Goal: Download file/media

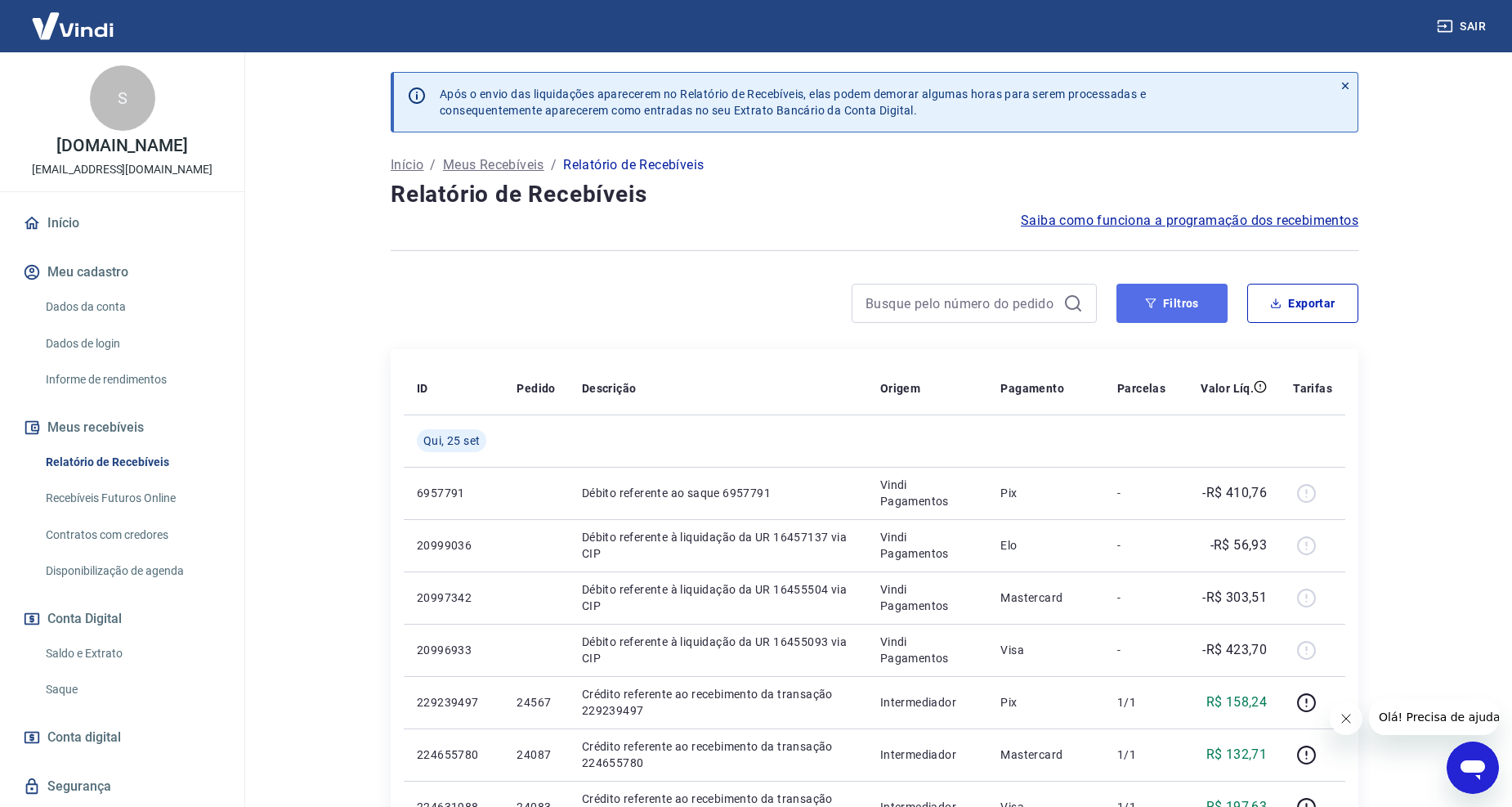
click at [1139, 313] on button "Filtros" at bounding box center [1172, 303] width 111 height 39
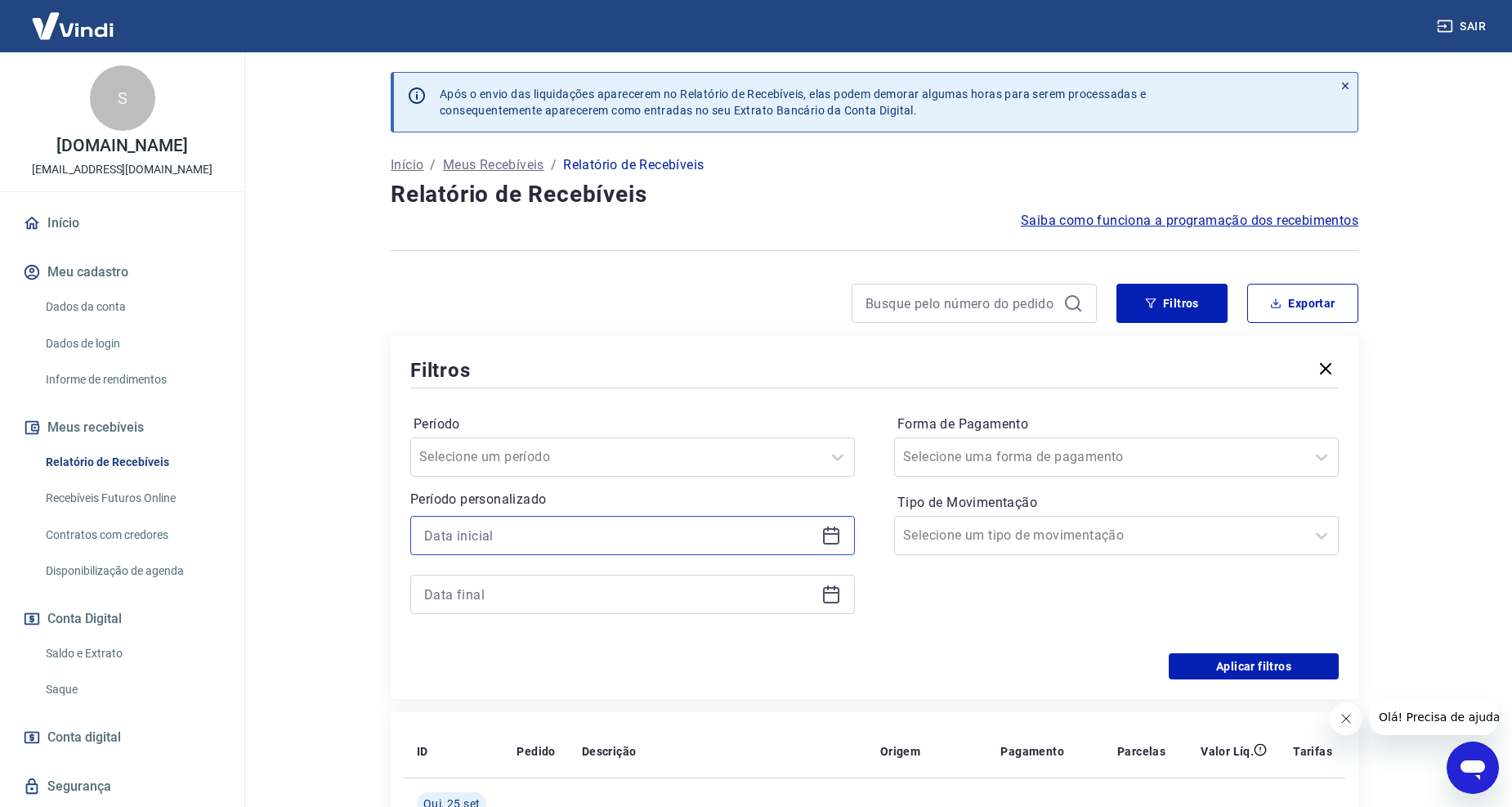
click at [622, 540] on input at bounding box center [619, 535] width 391 height 24
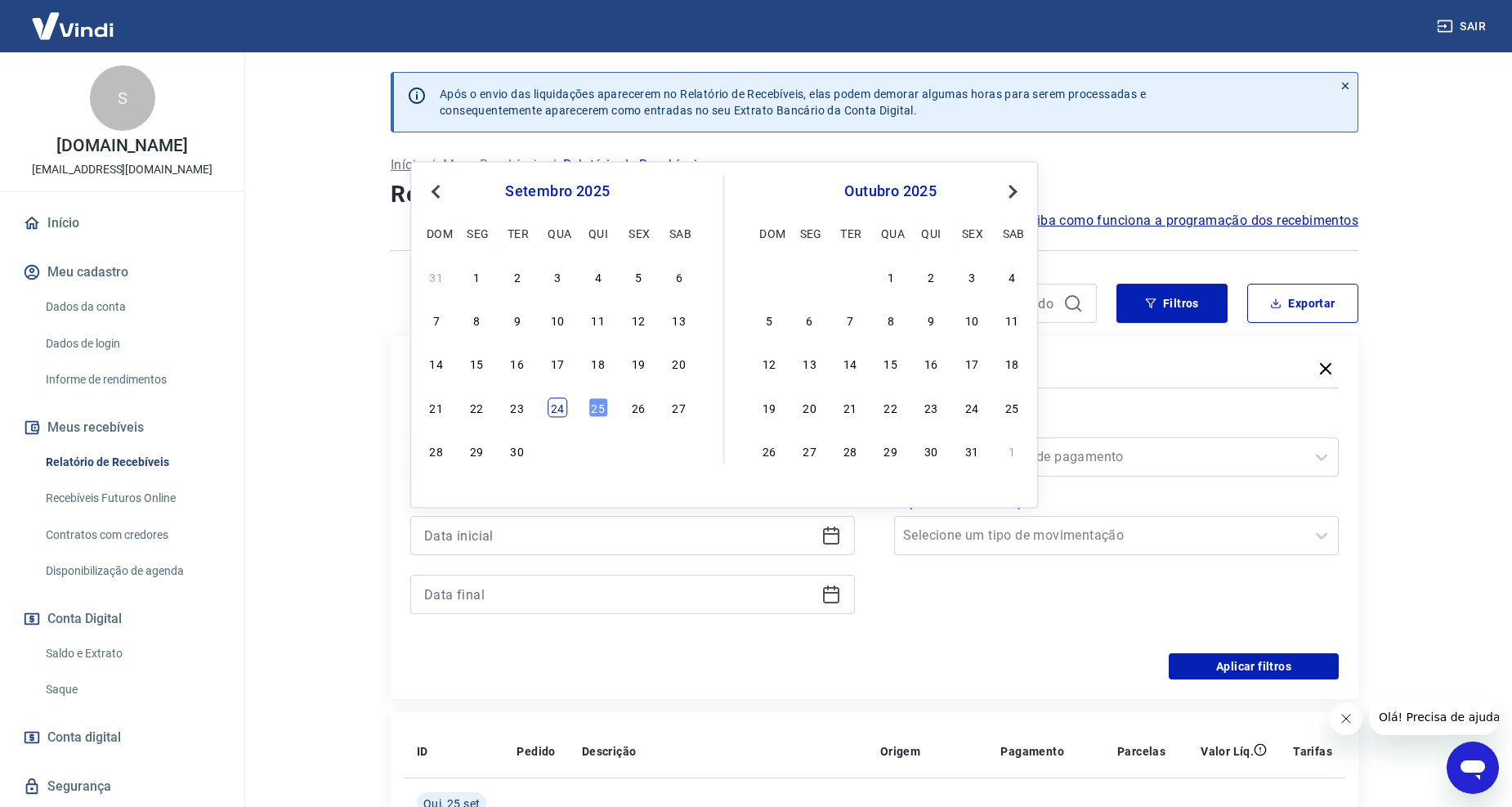
click at [562, 402] on div "24" at bounding box center [557, 406] width 19 height 19
type input "[DATE]"
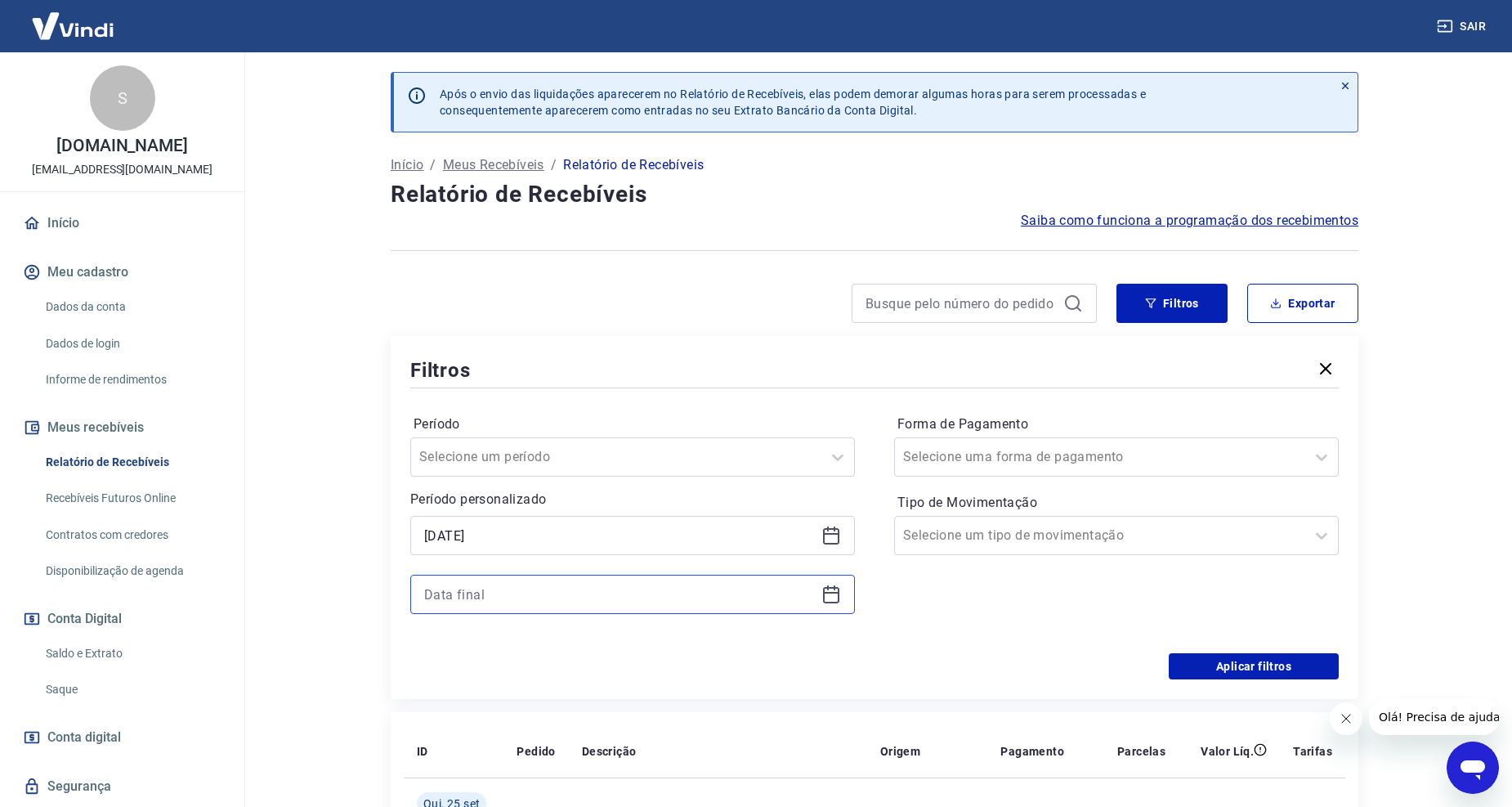
click at [583, 594] on input at bounding box center [619, 594] width 391 height 24
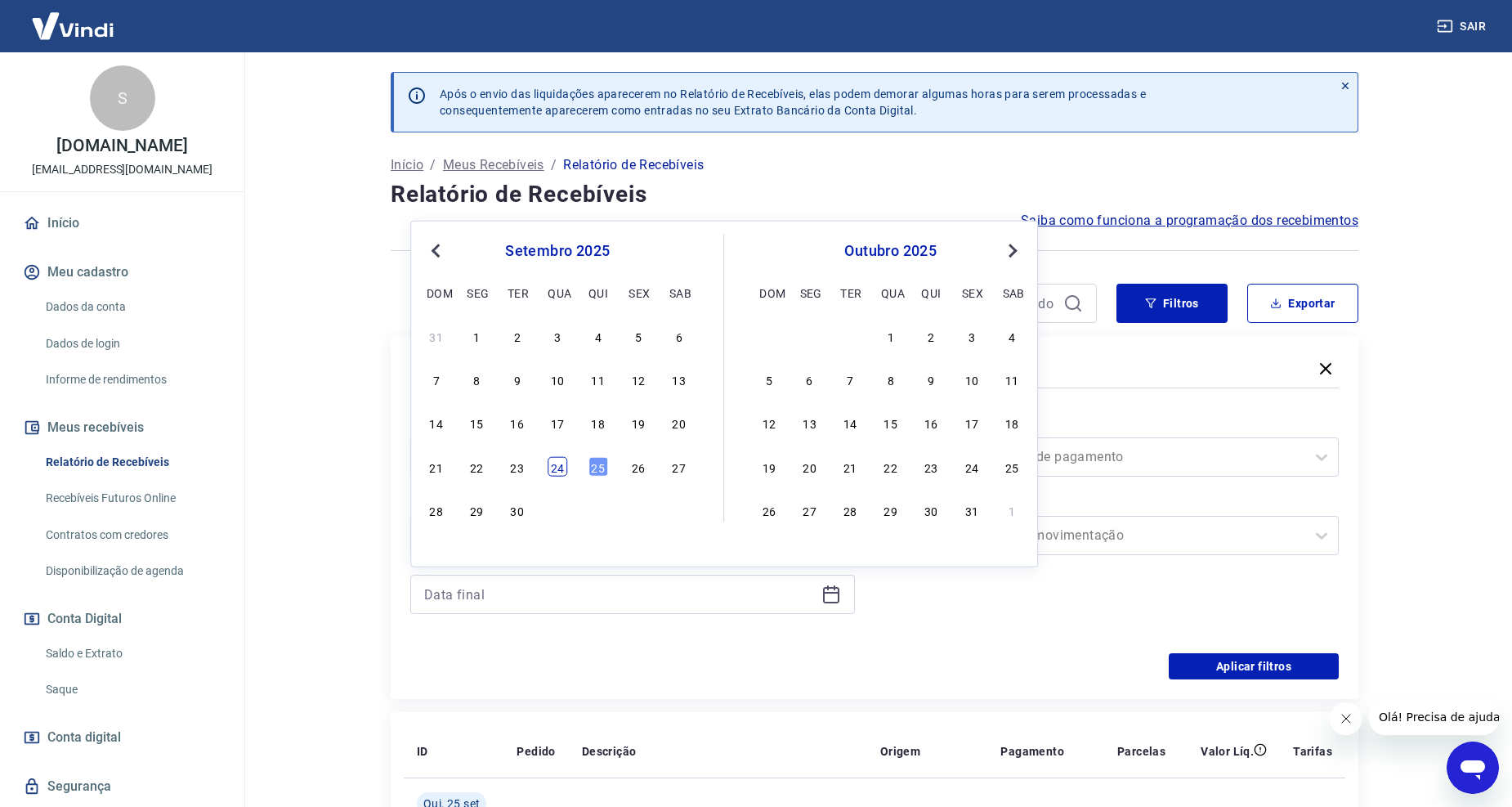
click at [554, 469] on div "24" at bounding box center [557, 465] width 19 height 19
type input "[DATE]"
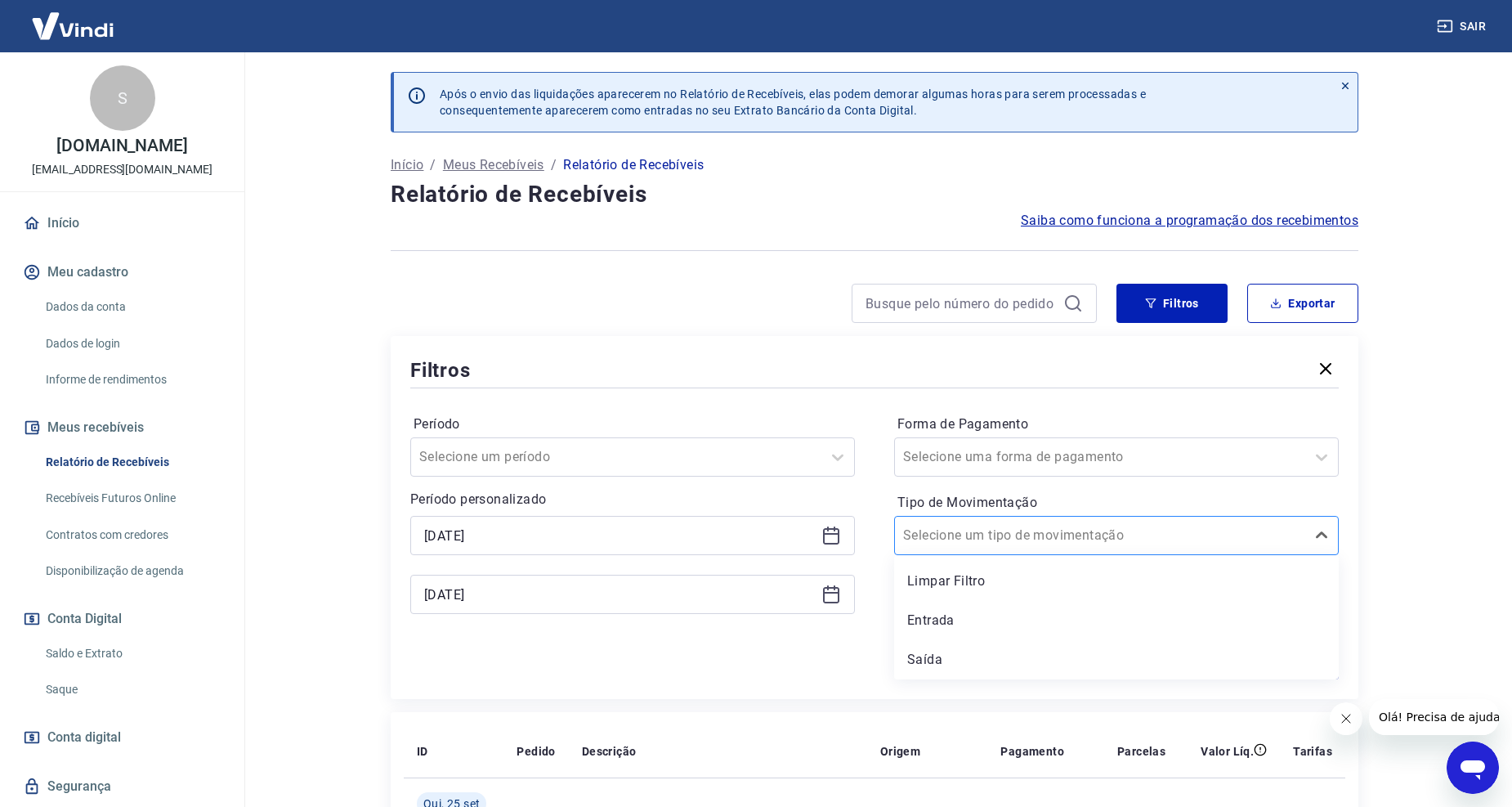
click at [1081, 528] on div at bounding box center [1100, 535] width 394 height 23
click at [983, 613] on div "Entrada" at bounding box center [1116, 620] width 445 height 33
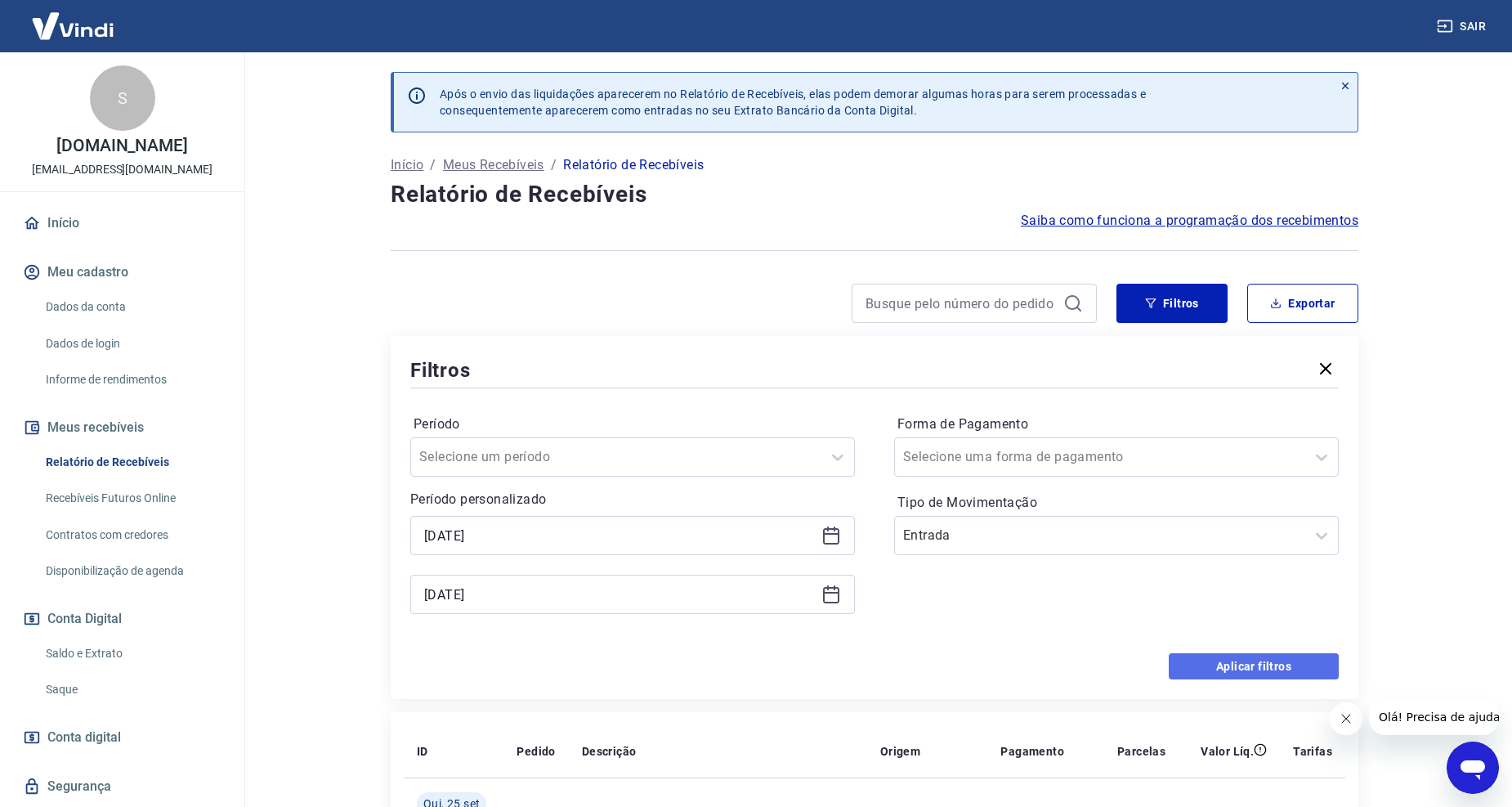
click at [1222, 672] on button "Aplicar filtros" at bounding box center [1254, 666] width 170 height 26
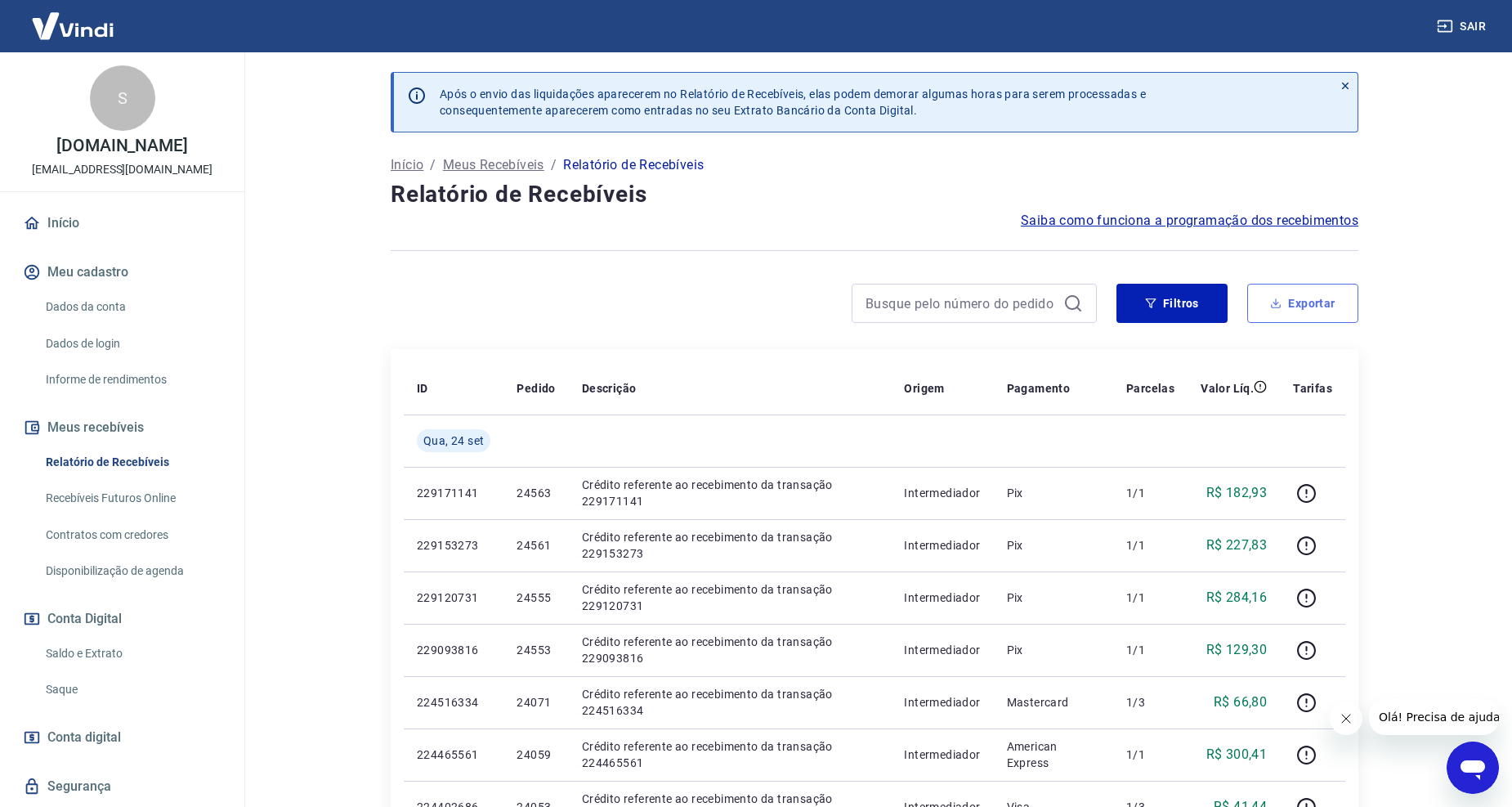
click at [1302, 299] on button "Exportar" at bounding box center [1303, 303] width 111 height 39
type input "[DATE]"
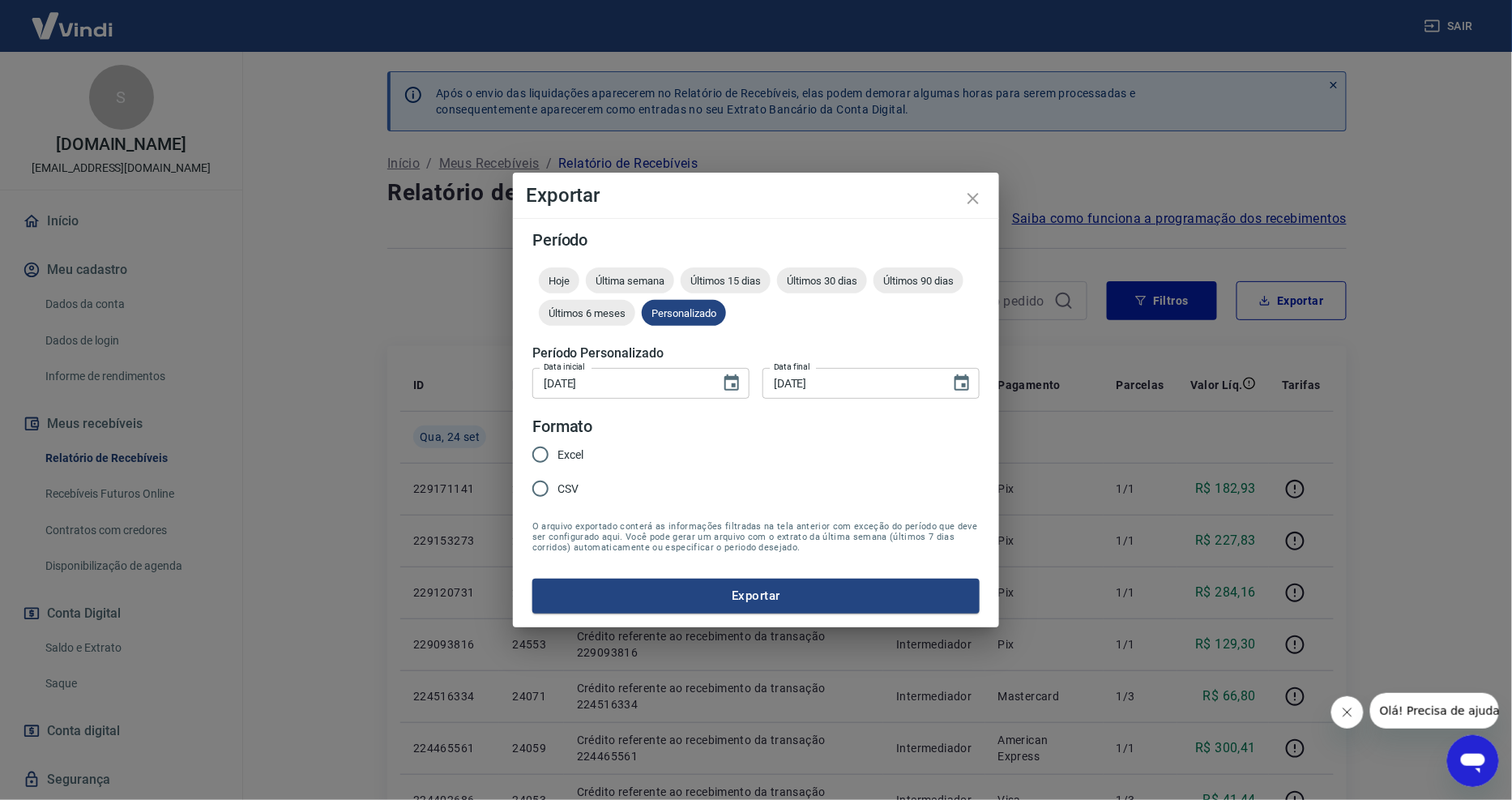
click at [562, 444] on label "Excel" at bounding box center [553, 454] width 60 height 34
click at [558, 444] on input "Excel" at bounding box center [540, 454] width 34 height 34
radio input "true"
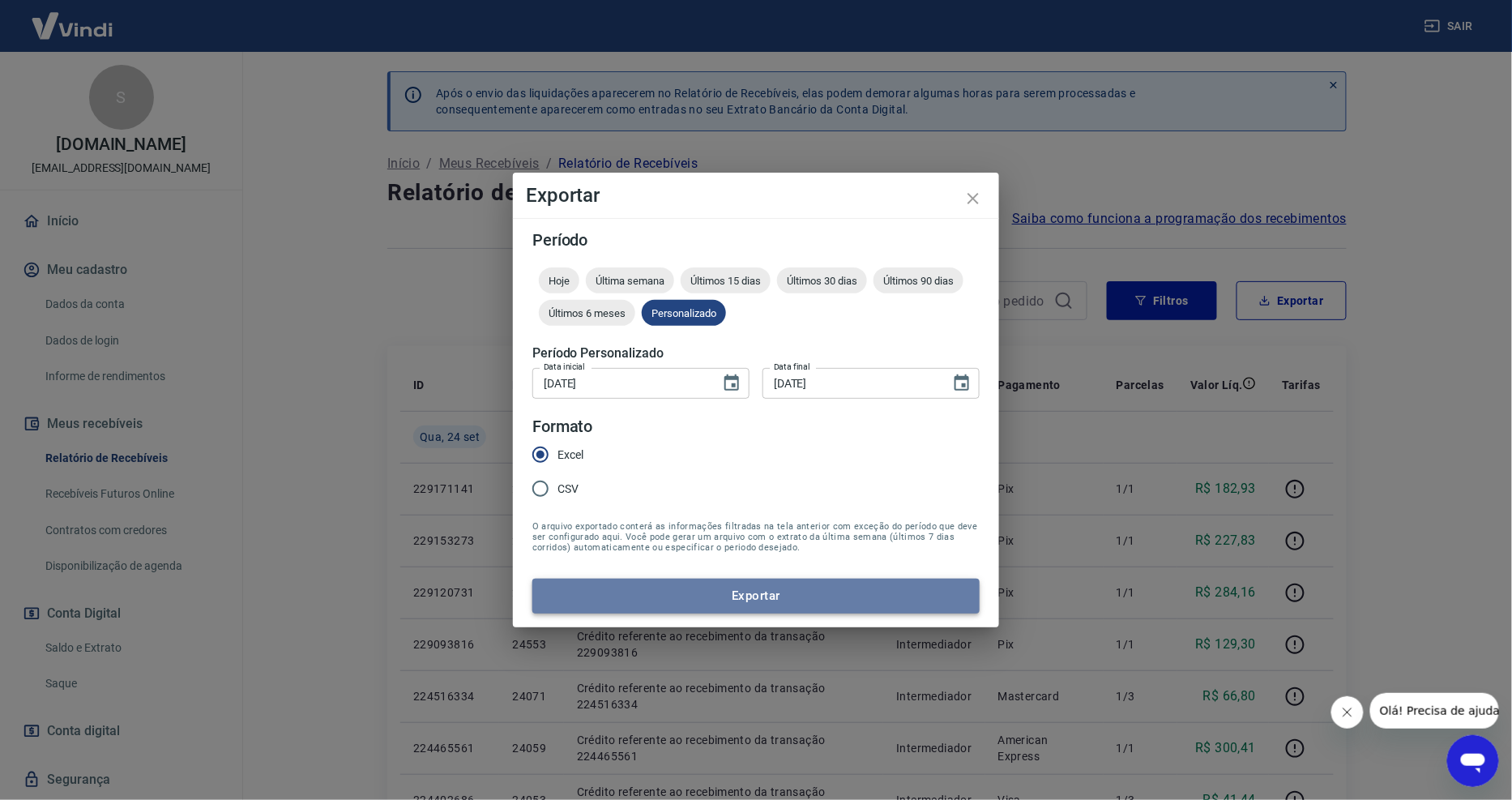
click at [650, 594] on button "Exportar" at bounding box center [756, 595] width 448 height 34
